Goal: Task Accomplishment & Management: Use online tool/utility

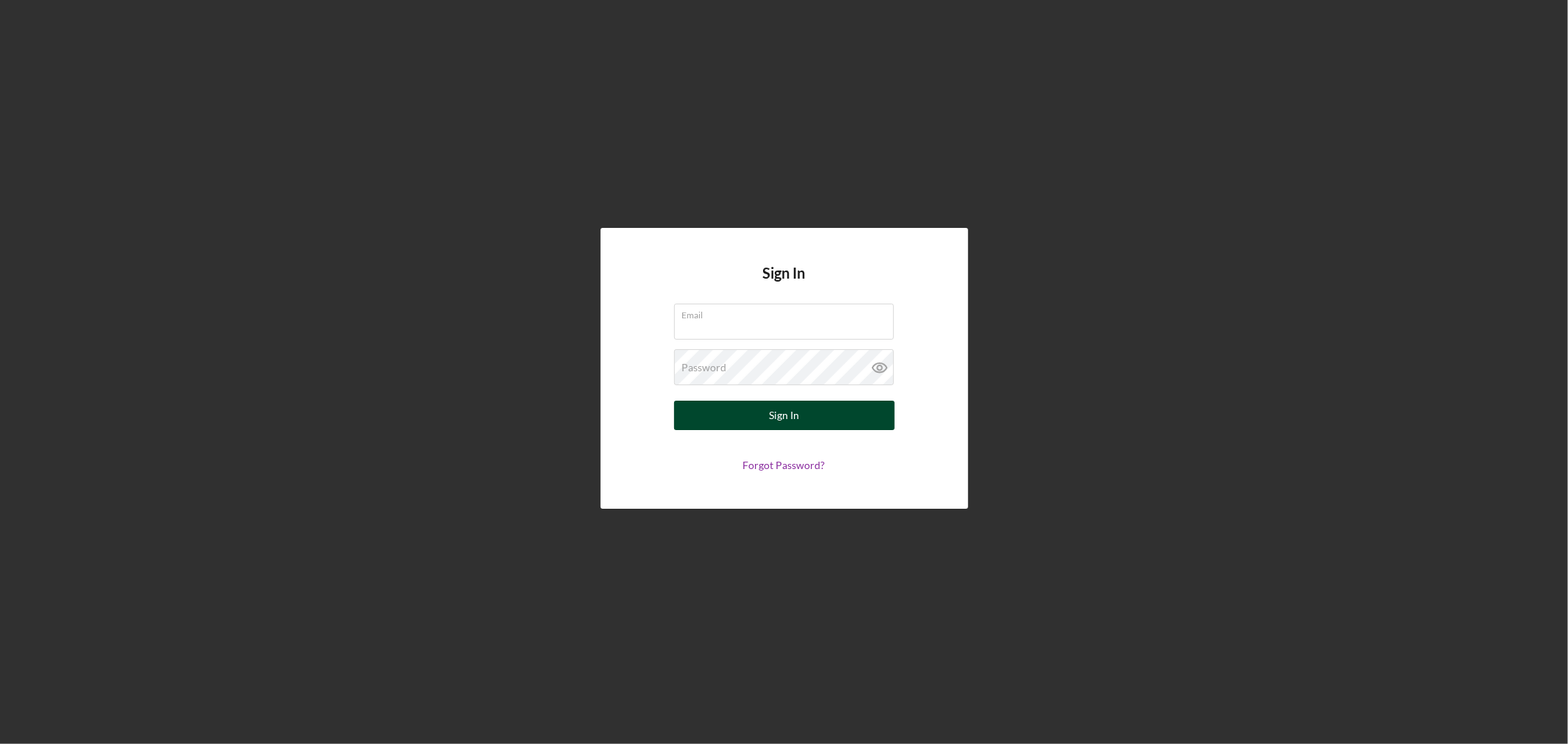
type input "[PERSON_NAME][EMAIL_ADDRESS][DOMAIN_NAME]"
click at [715, 424] on button "Sign In" at bounding box center [784, 415] width 220 height 29
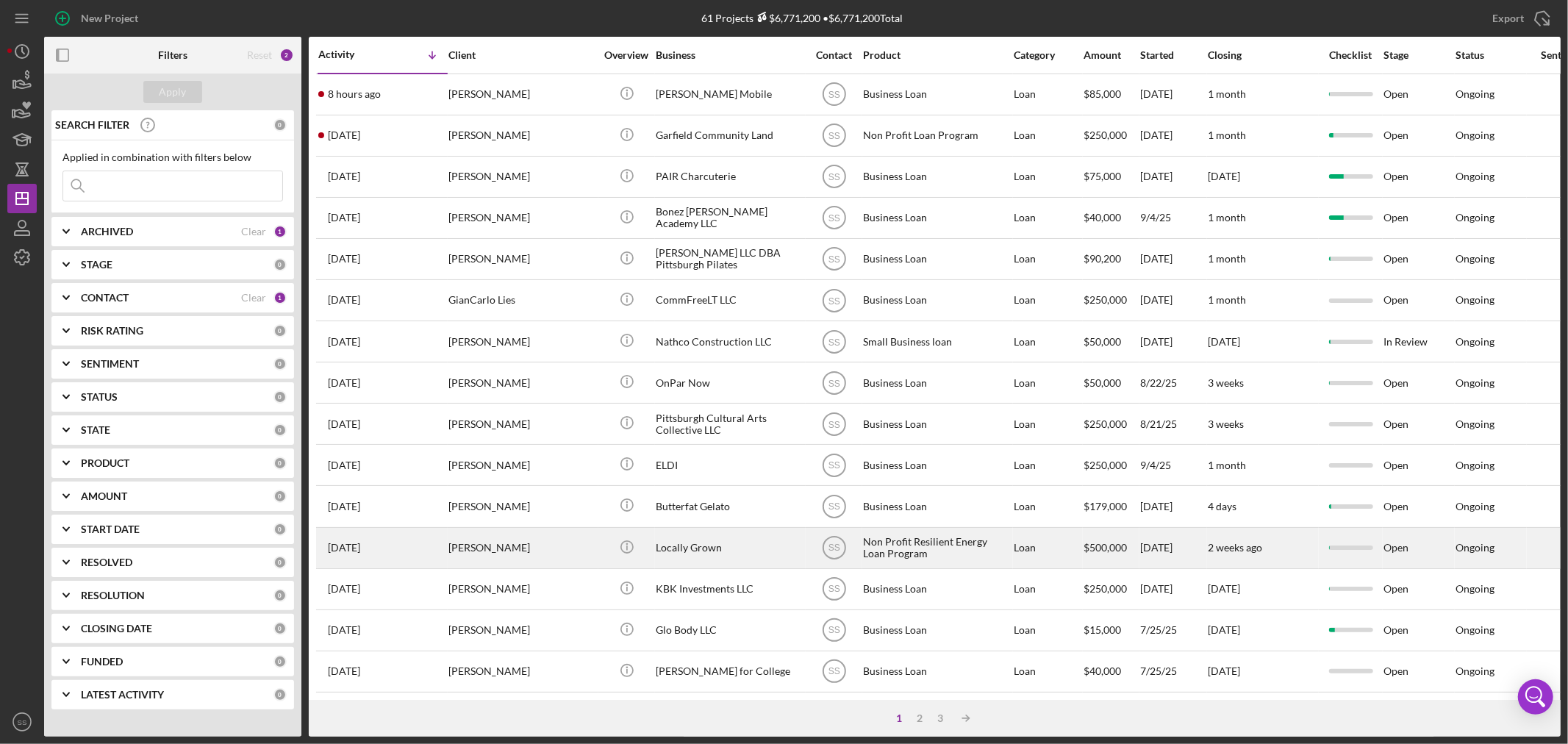
click at [477, 554] on div "[PERSON_NAME]" at bounding box center [522, 548] width 147 height 39
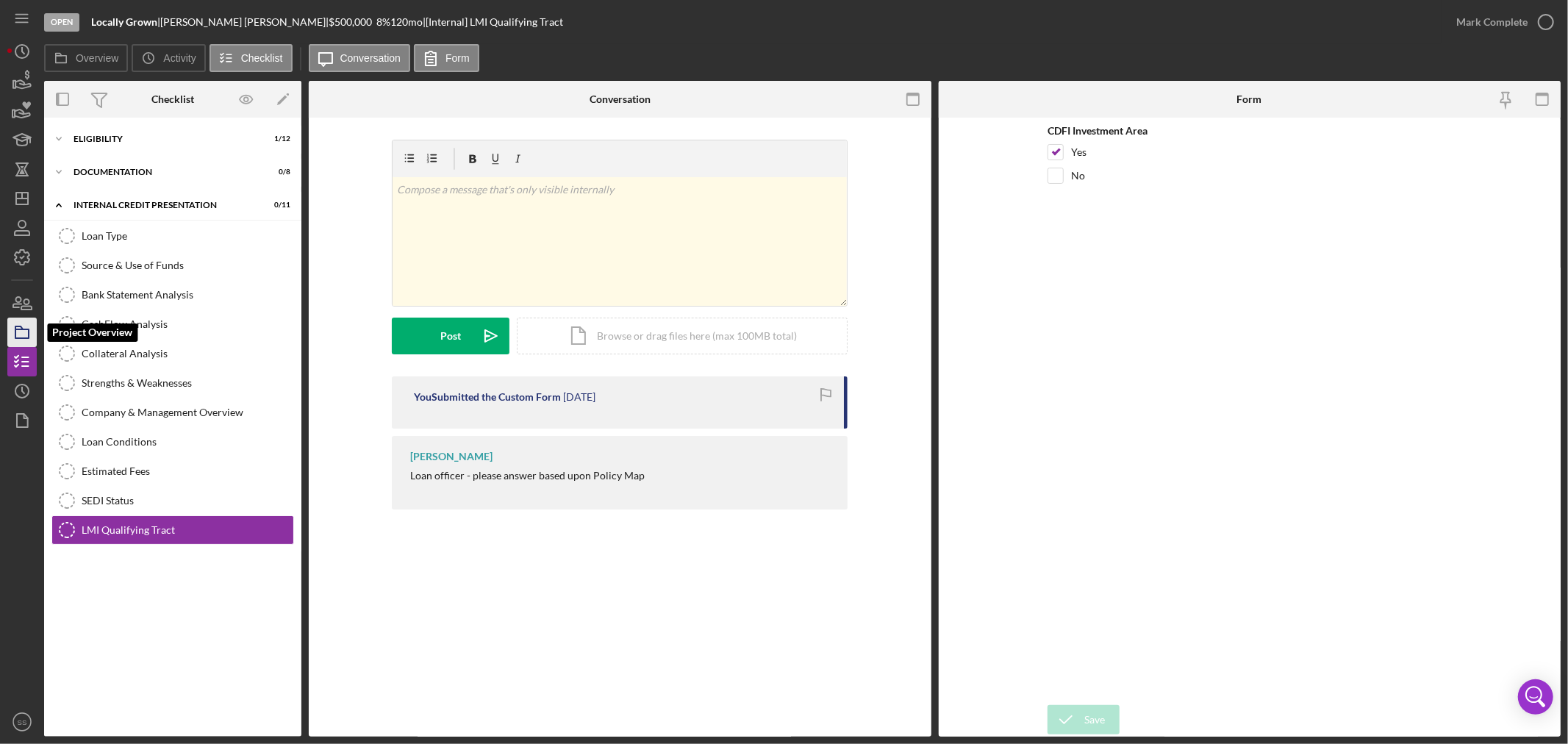
click at [26, 338] on rect "button" at bounding box center [22, 334] width 13 height 9
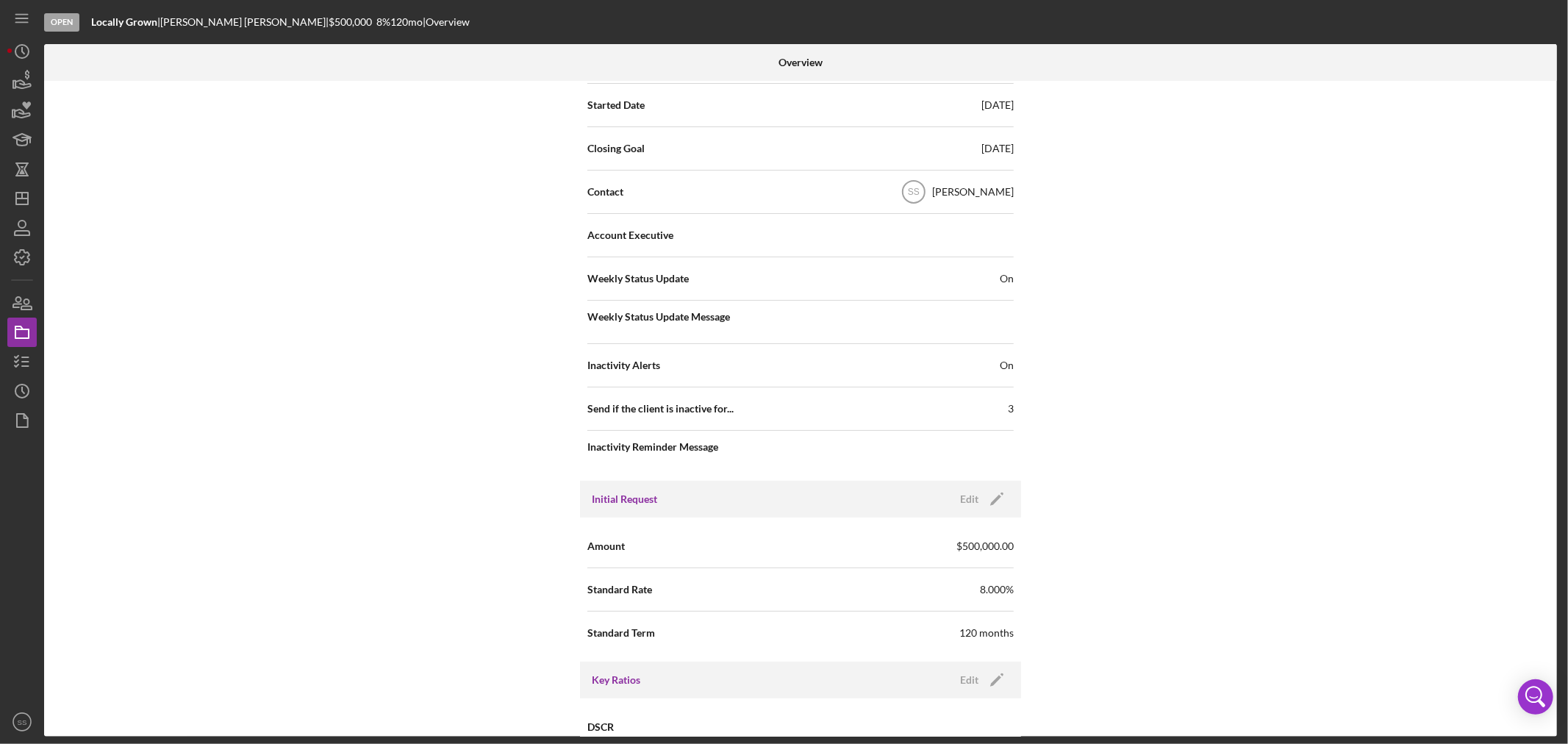
scroll to position [408, 0]
